Goal: Task Accomplishment & Management: Manage account settings

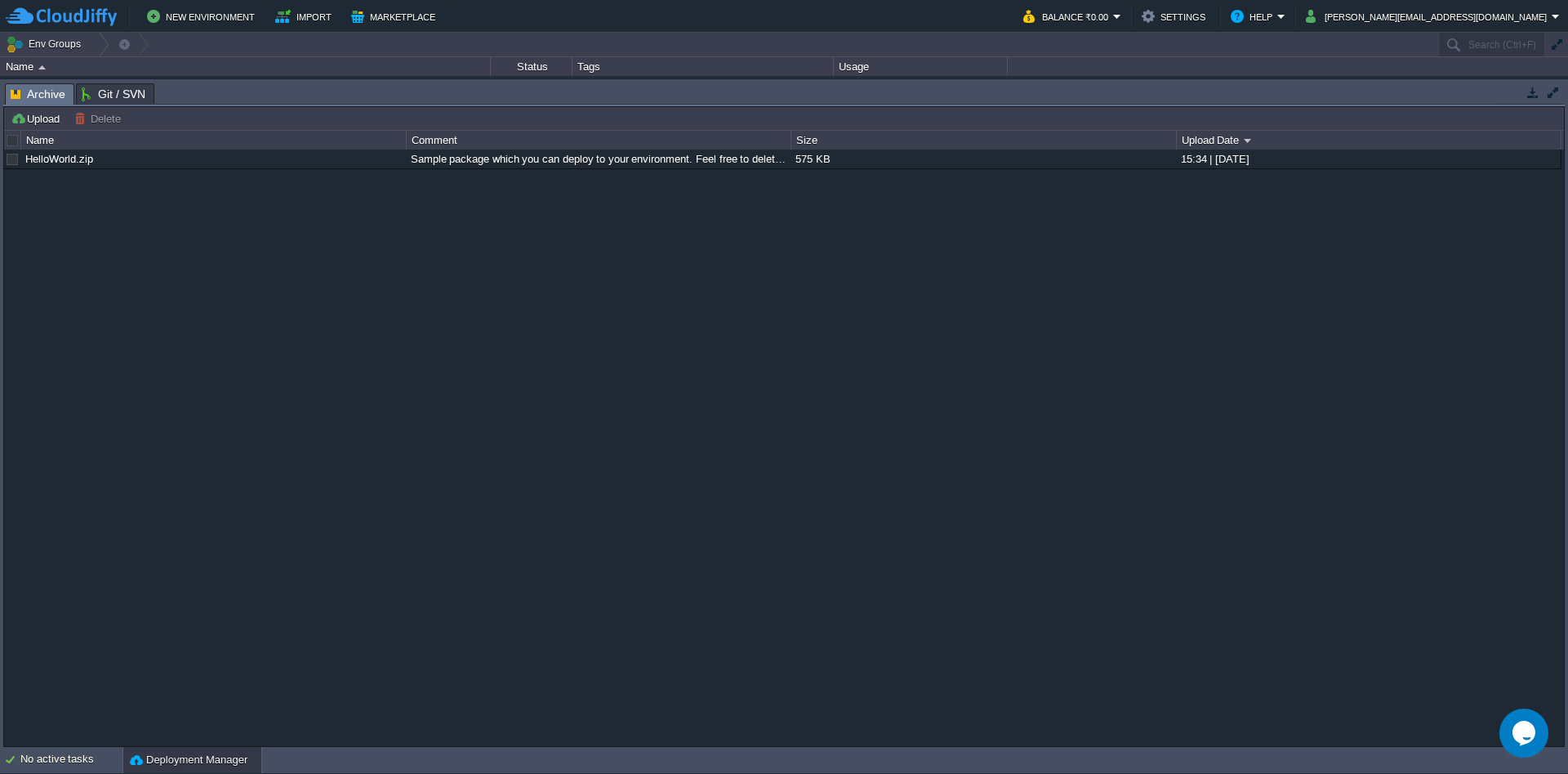
click at [563, 651] on body "New Environment Import Marketplace Bonus ₹0.00 Upgrade Account Balance ₹0.00 Se…" at bounding box center [784, 387] width 1568 height 774
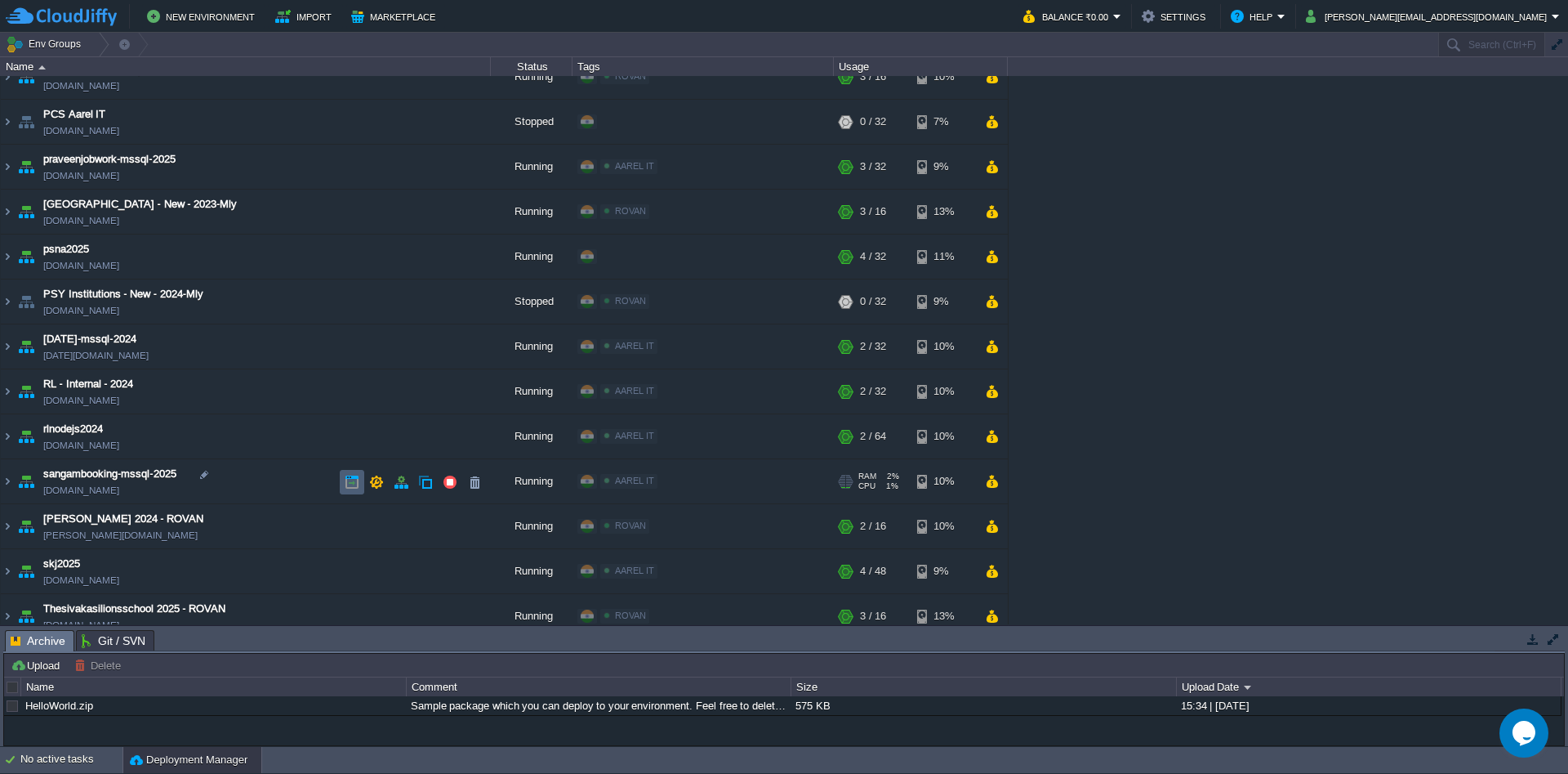
scroll to position [1177, 0]
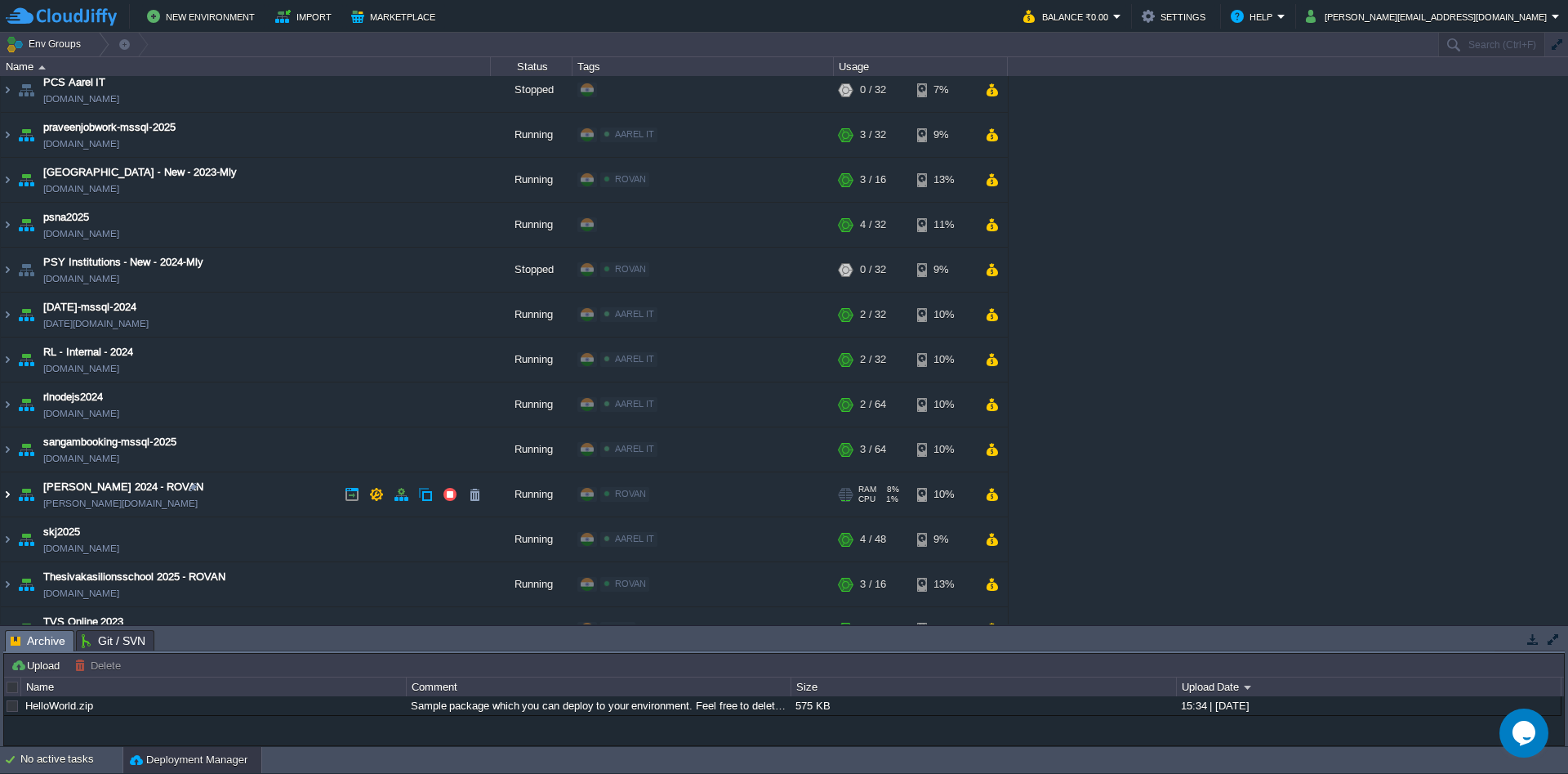
click at [8, 494] on img at bounding box center [8, 494] width 13 height 44
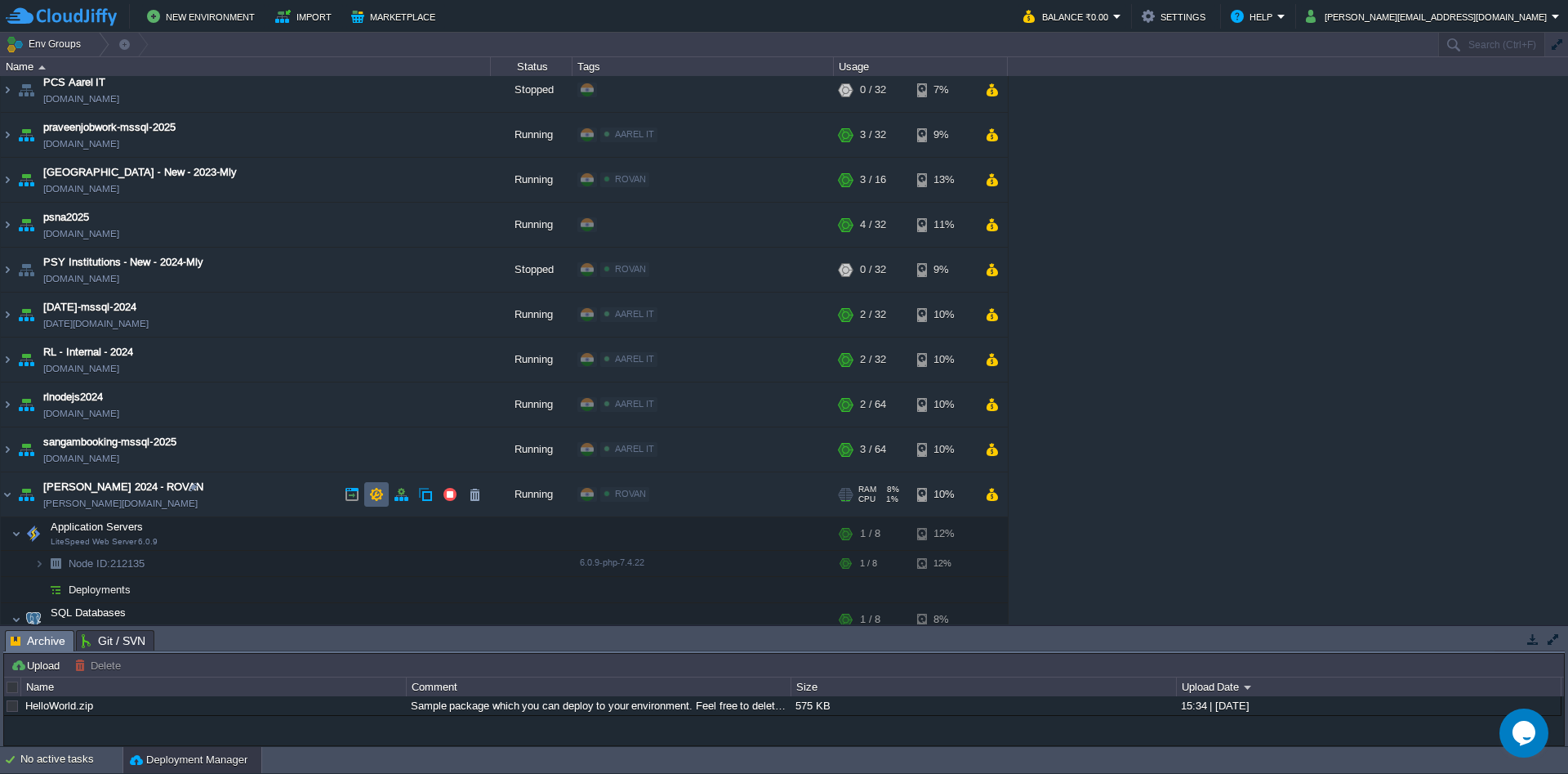
click at [373, 499] on button "button" at bounding box center [377, 494] width 15 height 15
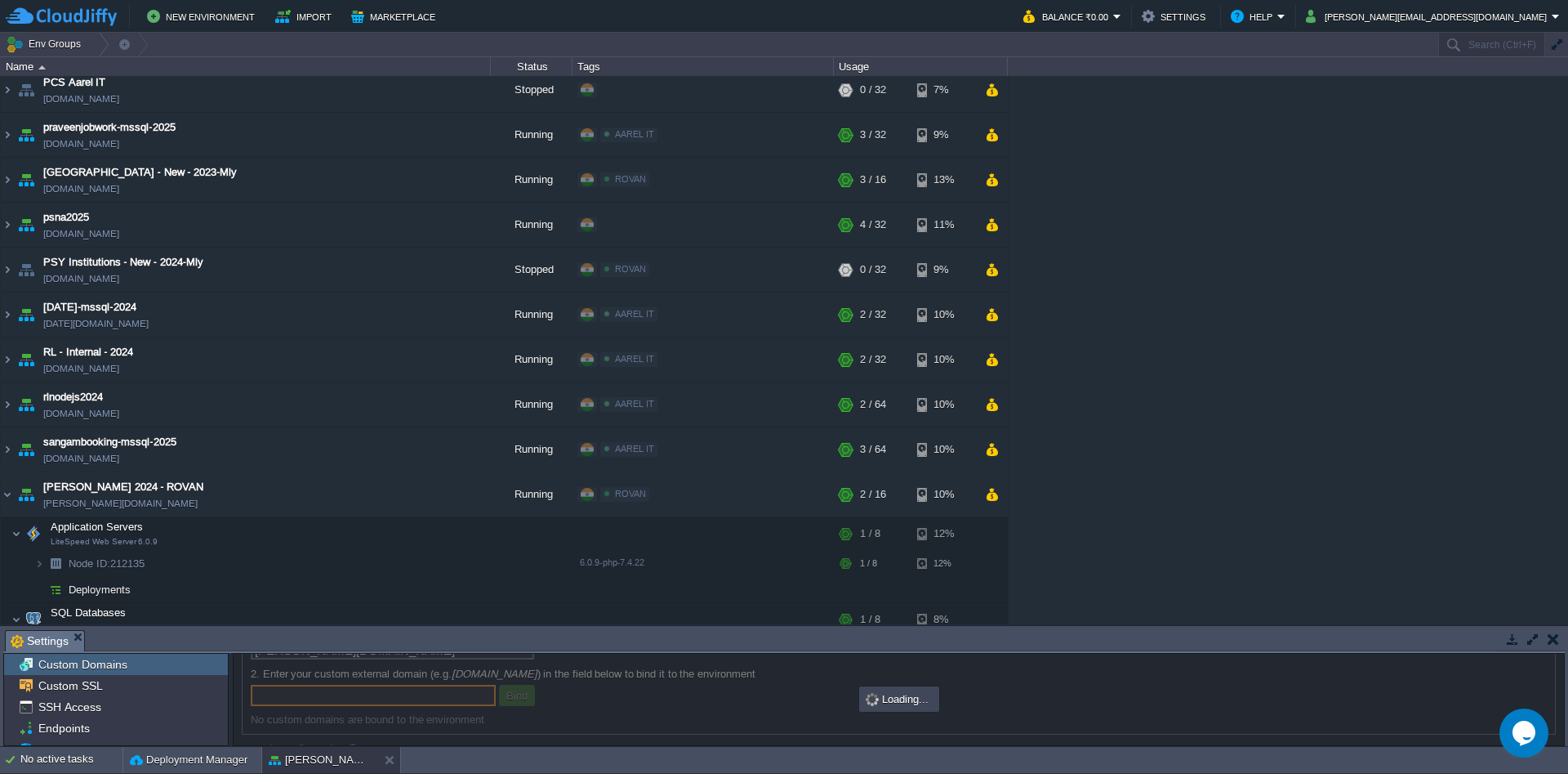
scroll to position [107, 0]
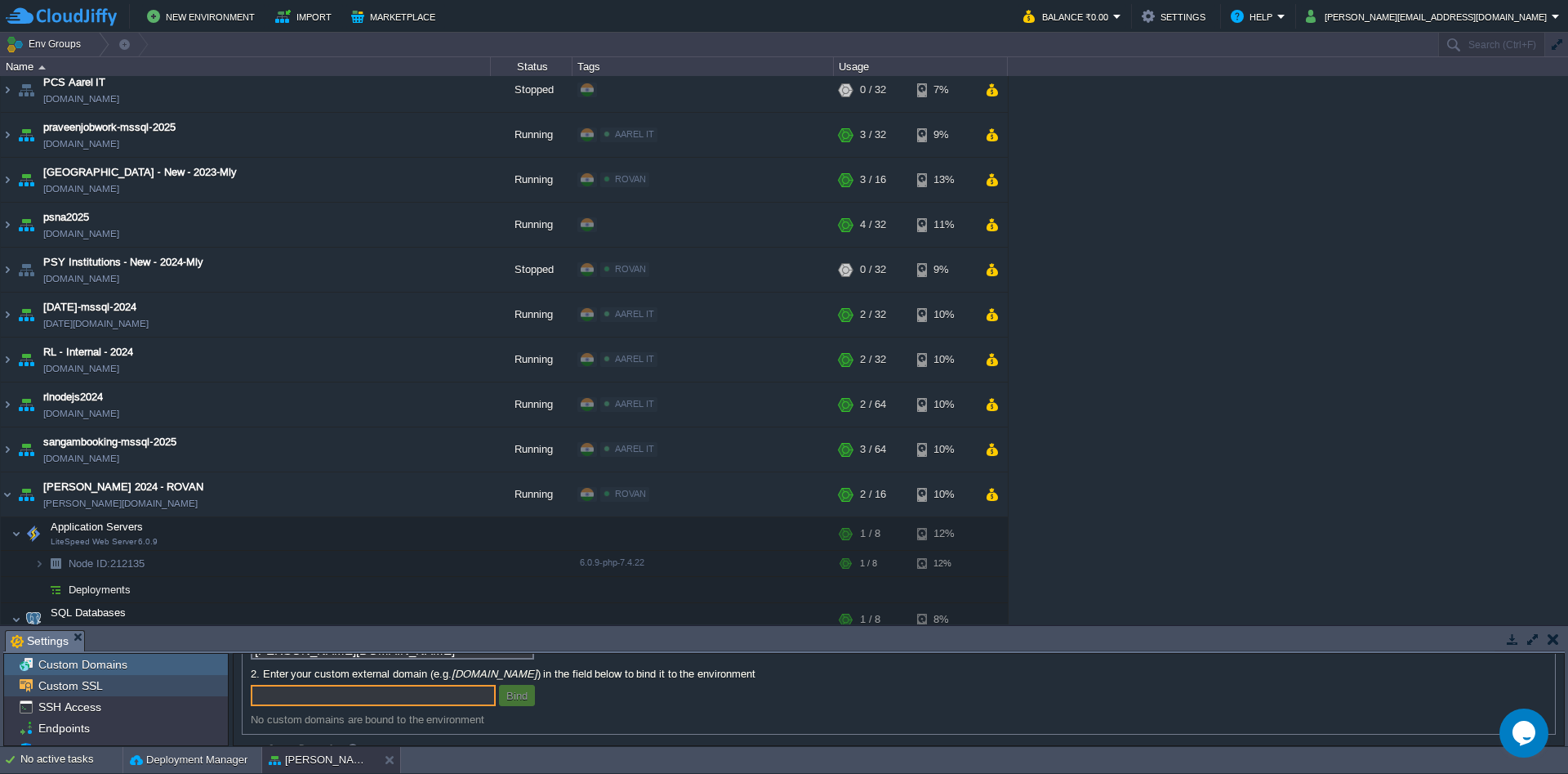
click at [51, 689] on span "Custom SSL" at bounding box center [70, 686] width 70 height 15
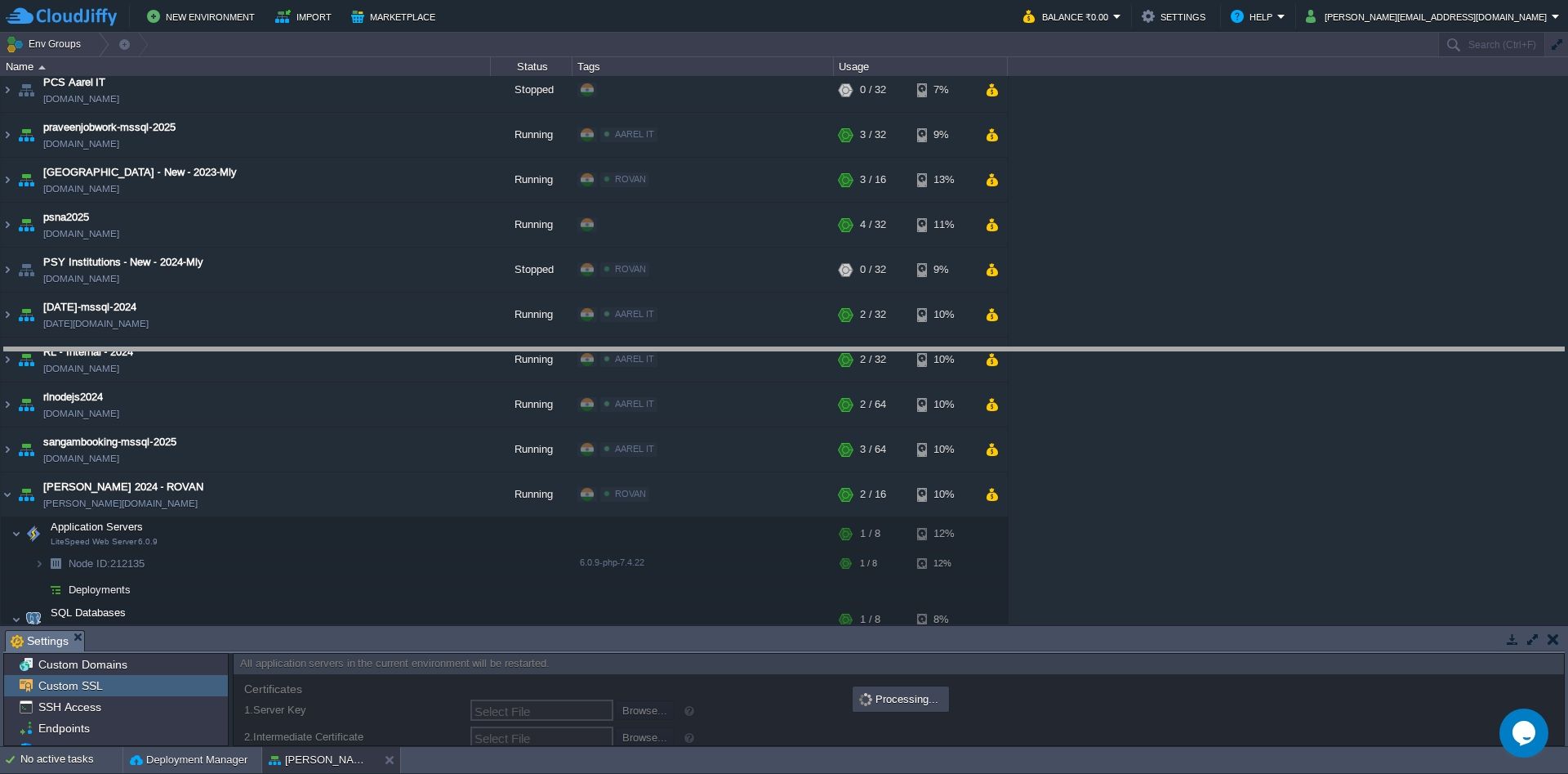
drag, startPoint x: 320, startPoint y: 646, endPoint x: 333, endPoint y: 323, distance: 323.3
click at [333, 323] on body "New Environment Import Marketplace Bonus ₹0.00 Upgrade Account Balance ₹0.00 Se…" at bounding box center [784, 387] width 1568 height 774
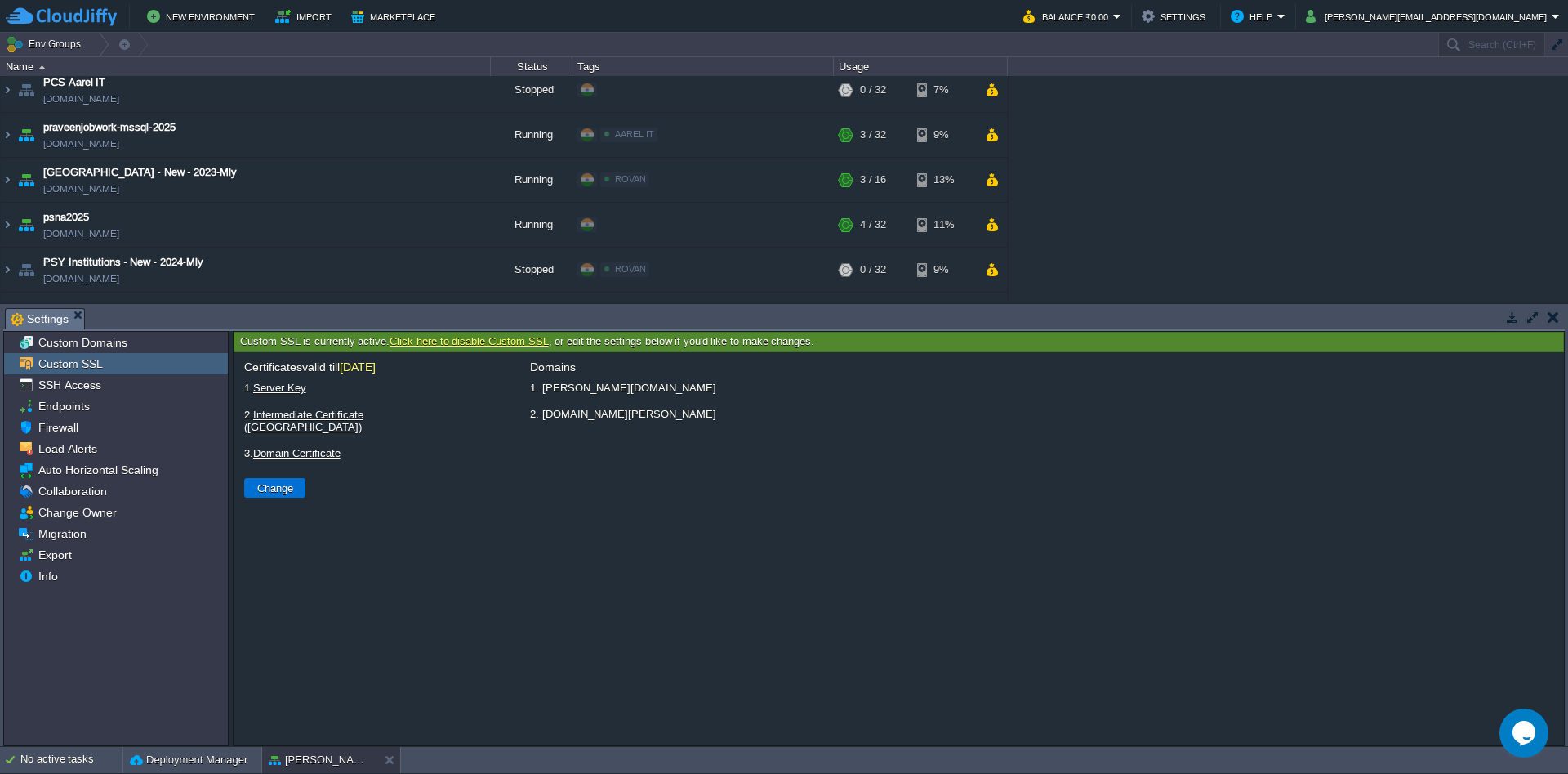
click at [270, 480] on button "Change" at bounding box center [275, 488] width 46 height 15
type input "Select File"
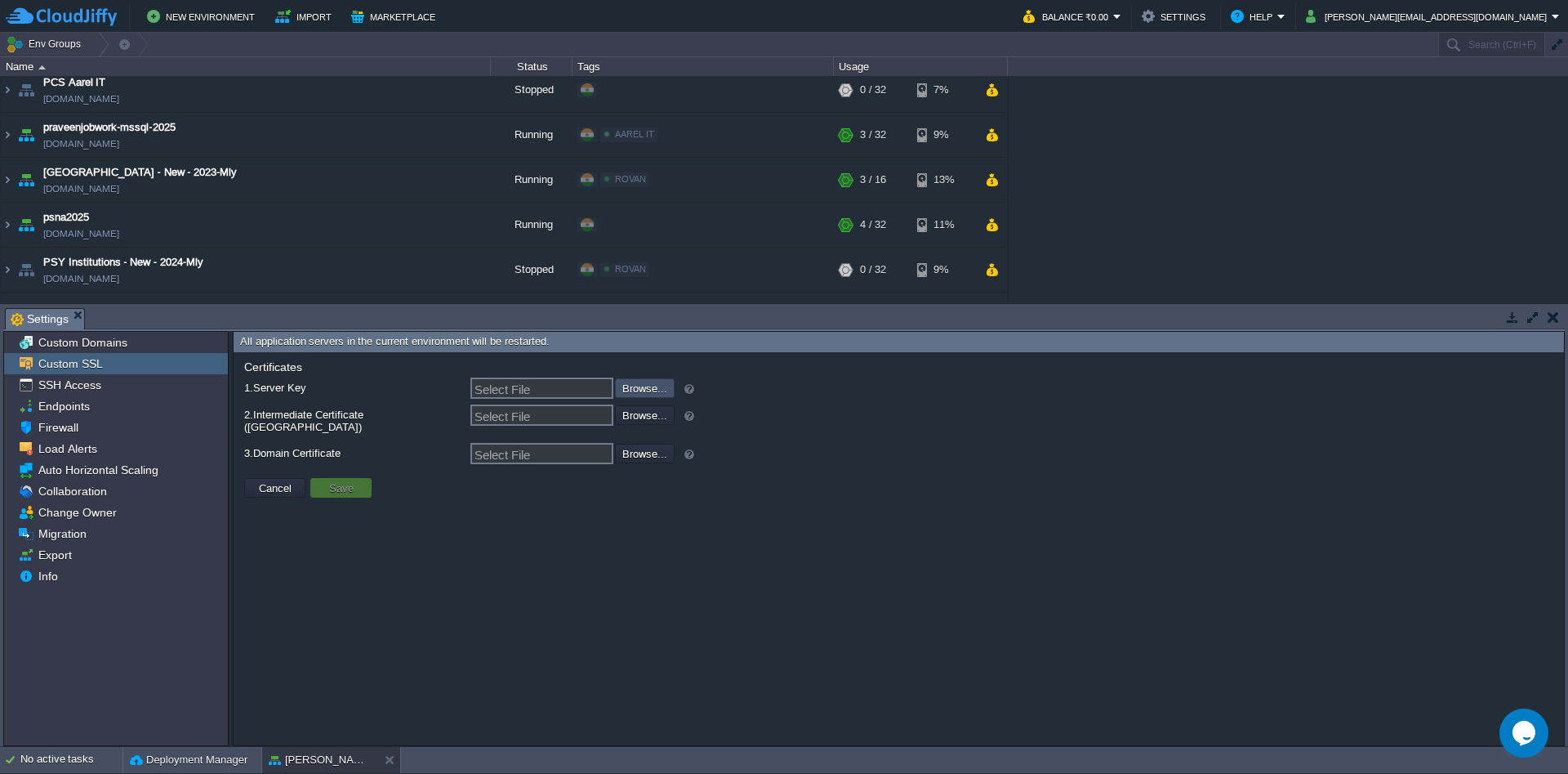
click at [641, 383] on input "file" at bounding box center [571, 387] width 206 height 18
type input "C:\fakepath\saranathan_org_KEY_2025.txt"
type input "saranathan_org_KEY_2025.txt"
click at [655, 412] on input "file" at bounding box center [571, 414] width 206 height 18
click at [648, 444] on input "file" at bounding box center [571, 452] width 206 height 18
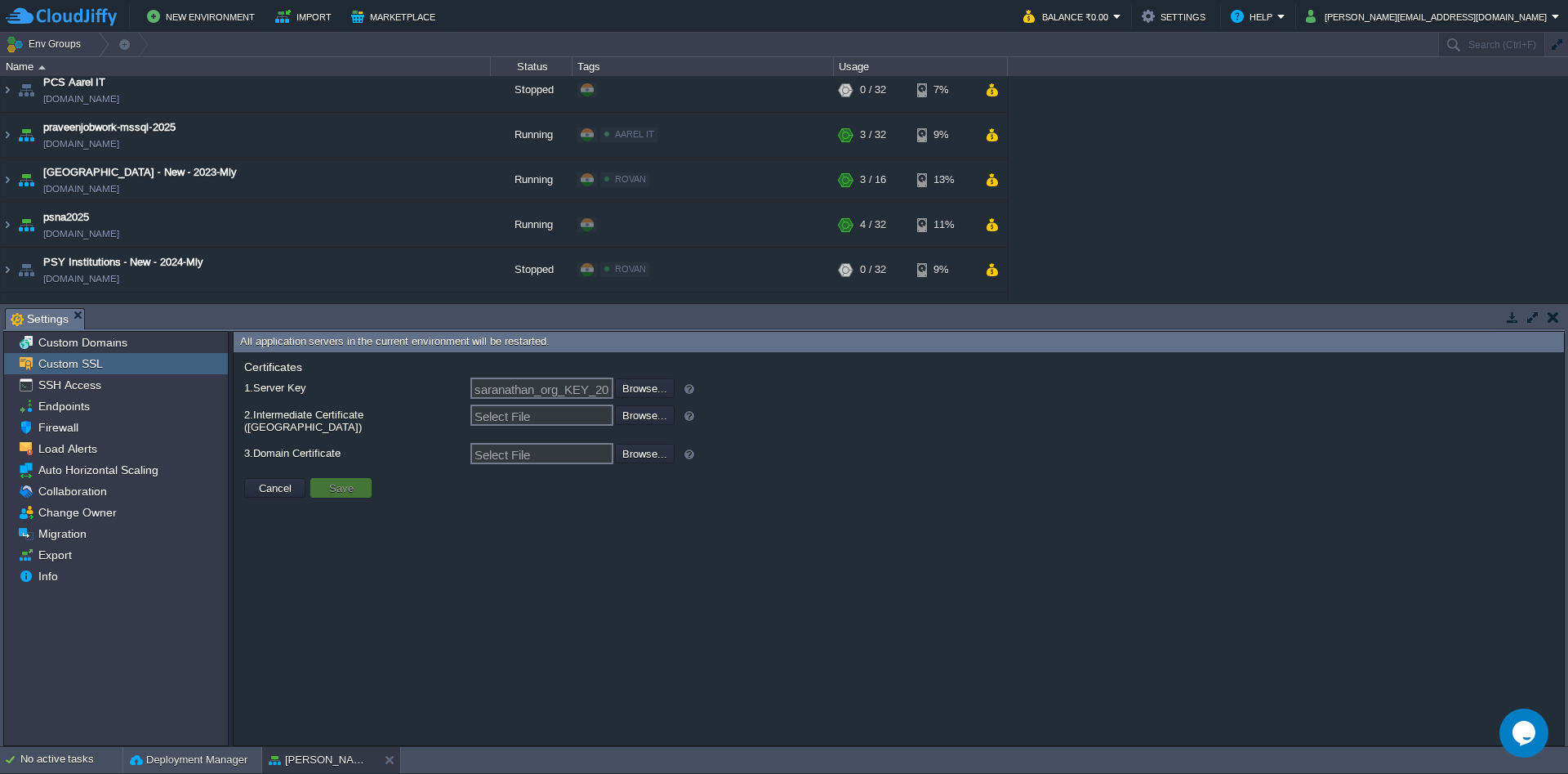
type input "C:\fakepath\saranathan_org_CRT_2025.txt"
type input "saranathan_org_CRT_2025.txt"
click at [658, 421] on input "file" at bounding box center [571, 414] width 206 height 18
type input "C:\fakepath\fullCA-Bundle.txt"
type input "fullCA-Bundle.txt"
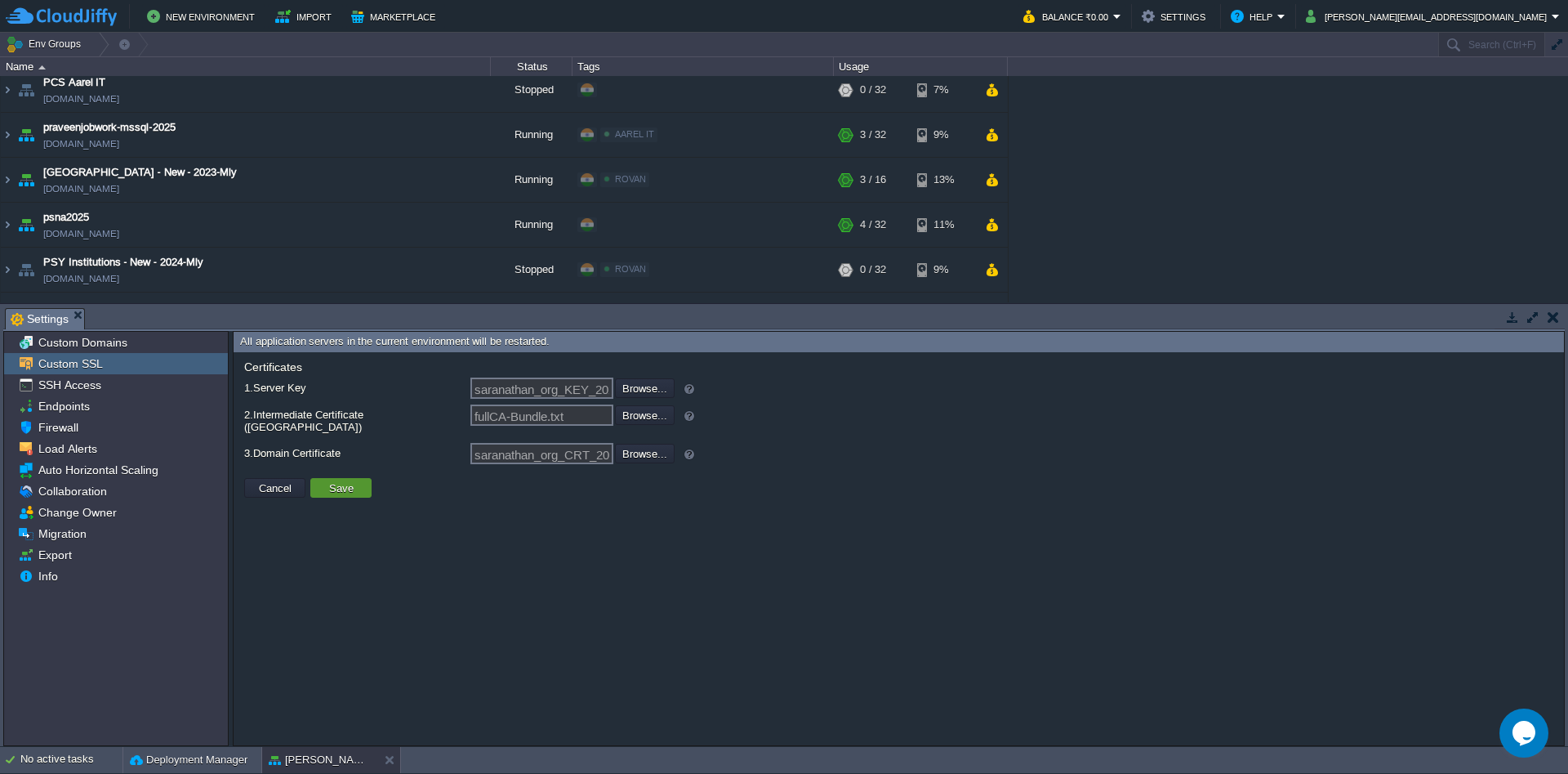
click at [336, 480] on button "Save" at bounding box center [341, 488] width 34 height 15
